Goal: Navigation & Orientation: Find specific page/section

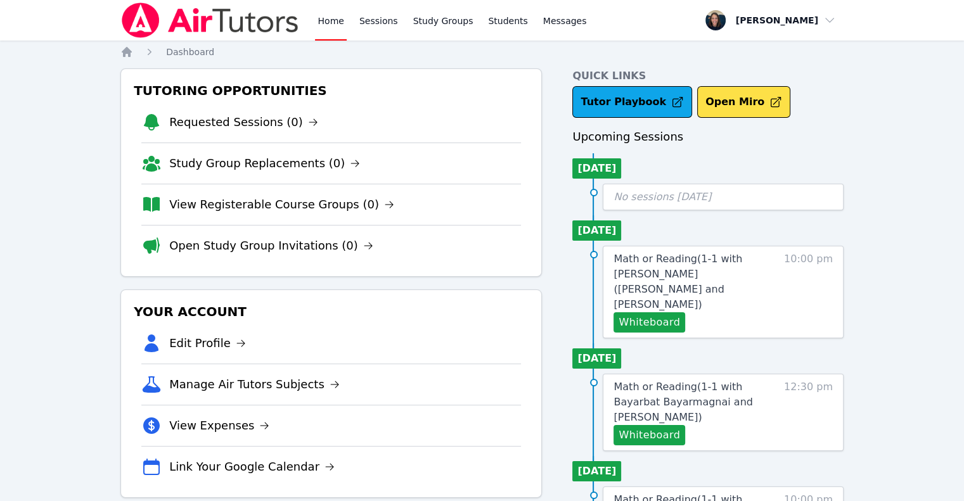
click at [335, 26] on link "Home" at bounding box center [330, 20] width 31 height 41
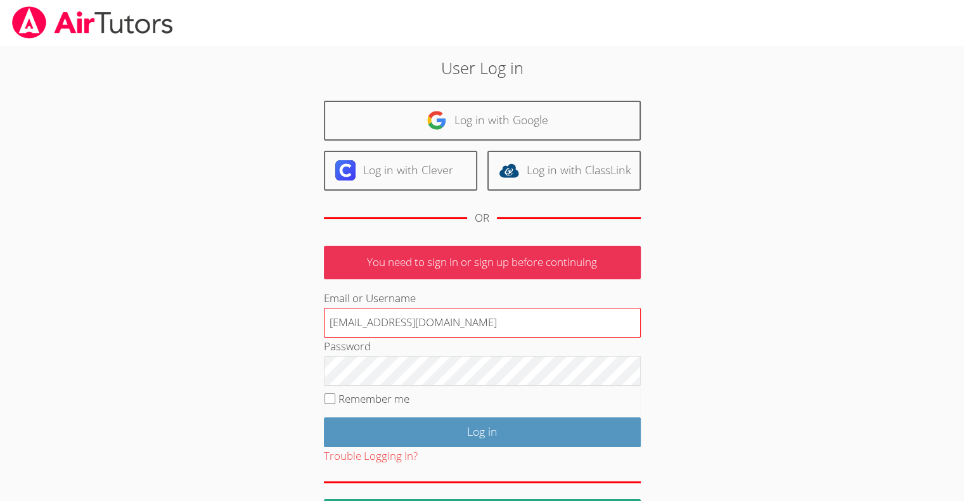
type input "[EMAIL_ADDRESS][DOMAIN_NAME]"
click at [324, 418] on input "Log in" at bounding box center [482, 433] width 317 height 30
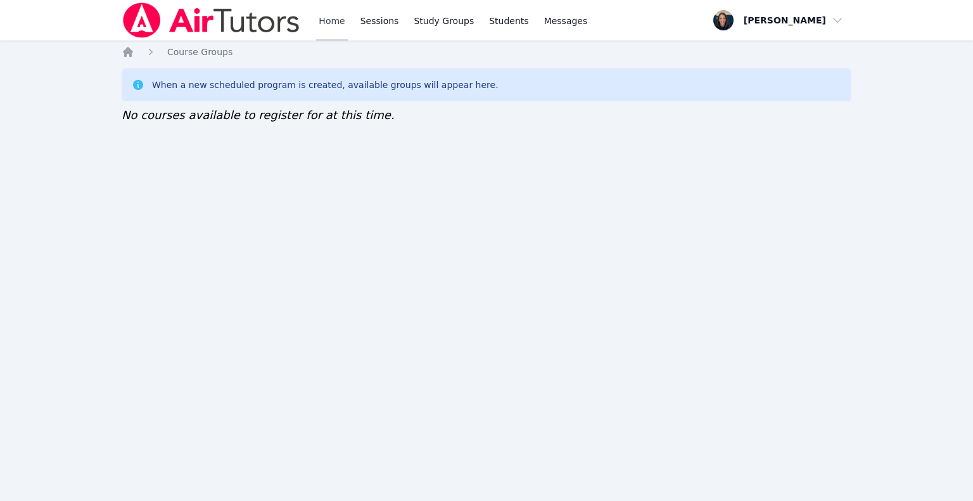
click at [322, 29] on link "Home" at bounding box center [331, 20] width 31 height 41
